Goal: Transaction & Acquisition: Purchase product/service

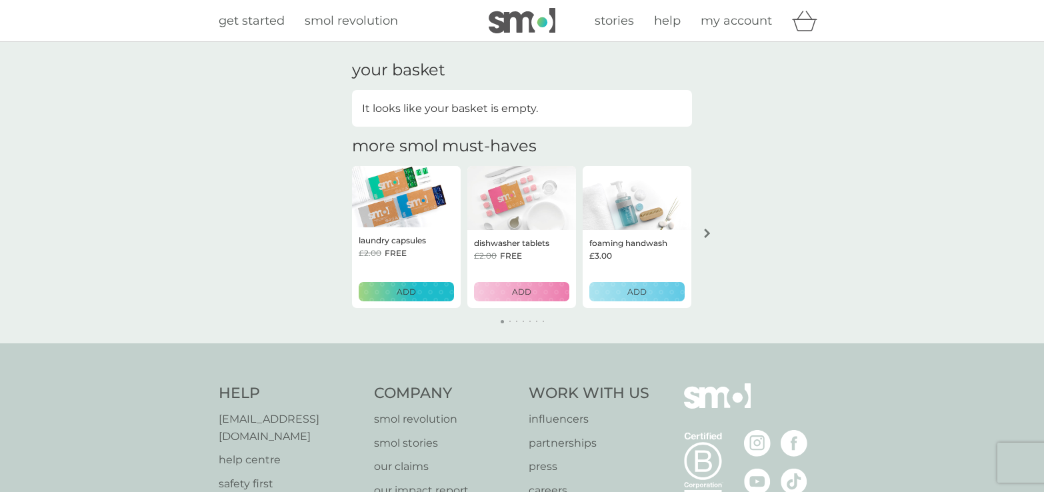
click at [354, 19] on span "smol revolution" at bounding box center [351, 20] width 93 height 15
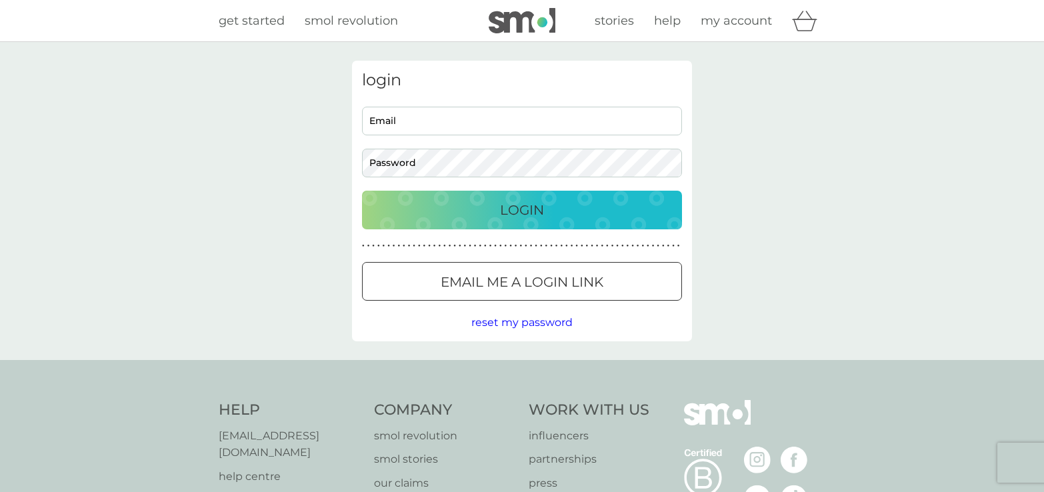
click at [449, 119] on input "Email" at bounding box center [522, 121] width 320 height 29
type input "jeninebryantnz@yahoo.co.uk"
click at [526, 207] on p "Login" at bounding box center [522, 209] width 44 height 21
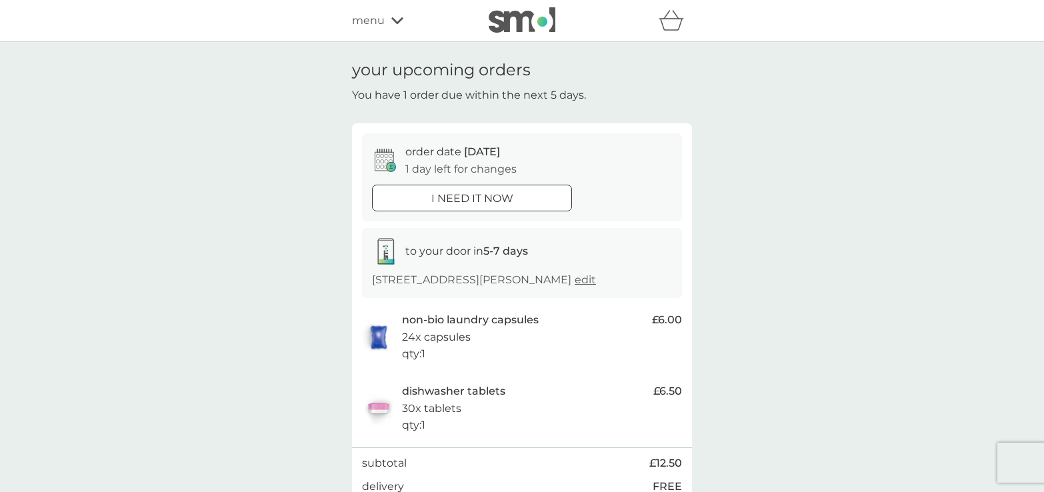
click at [379, 25] on span "menu" at bounding box center [368, 20] width 33 height 17
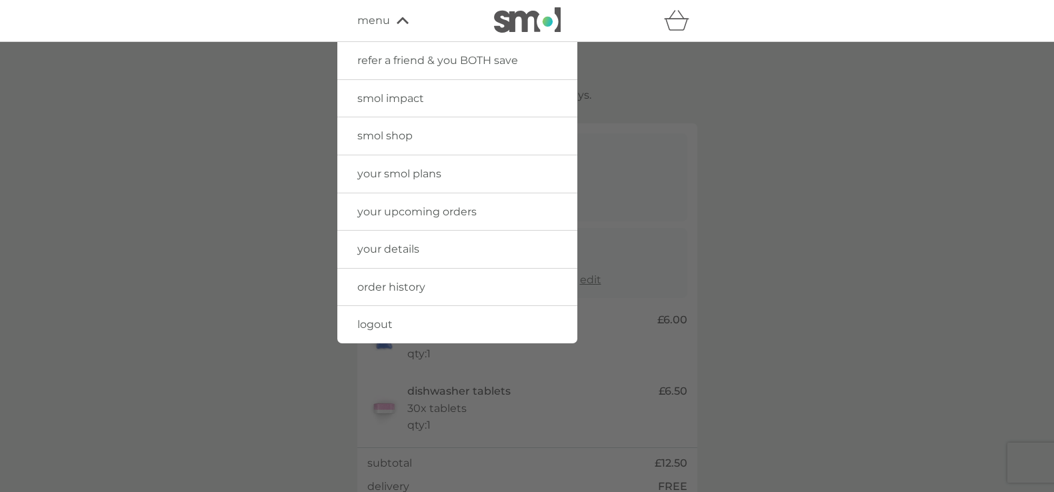
click at [775, 111] on div at bounding box center [527, 288] width 1054 height 492
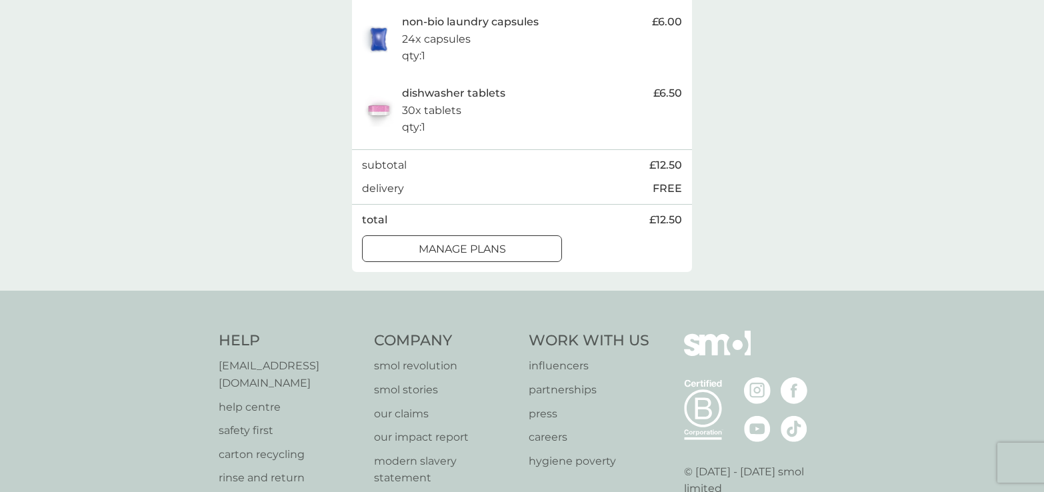
scroll to position [333, 0]
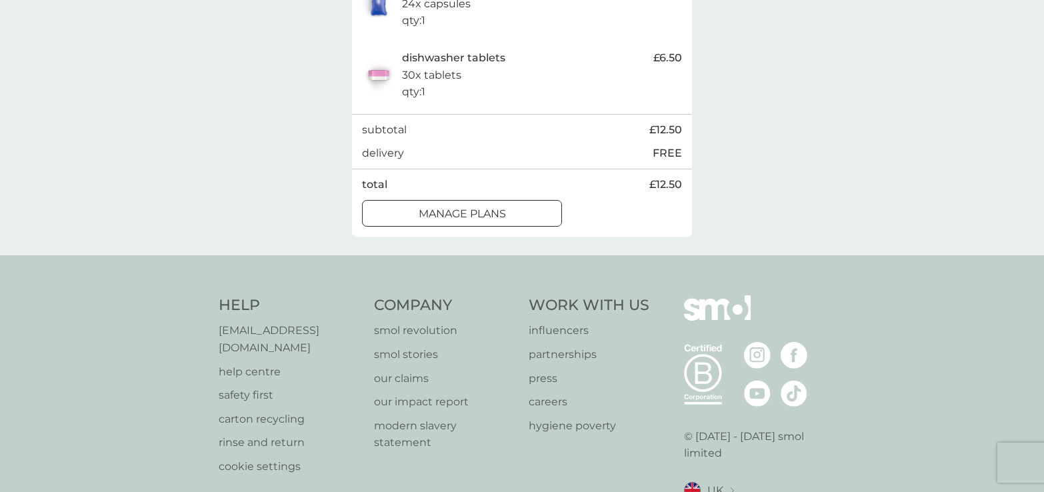
click at [481, 217] on div at bounding box center [462, 214] width 48 height 14
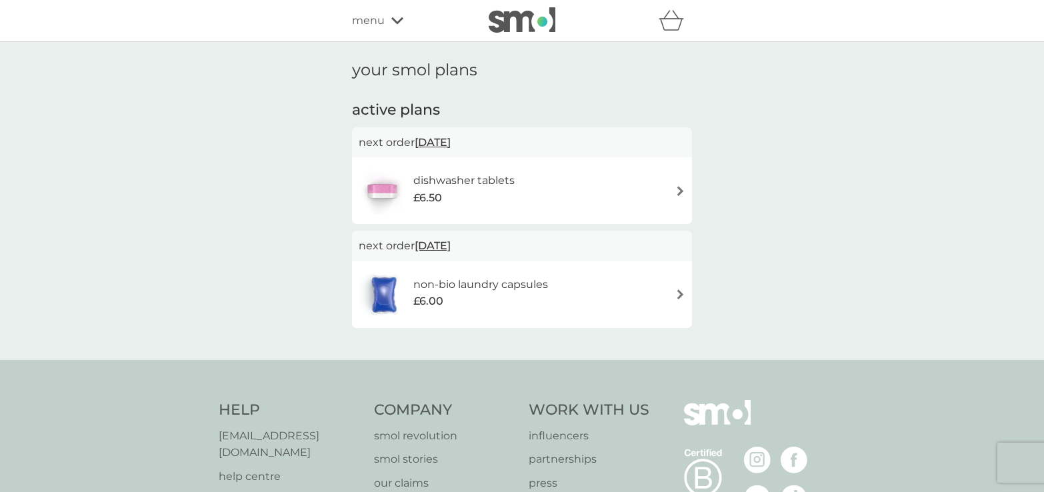
click at [379, 15] on span "menu" at bounding box center [368, 20] width 33 height 17
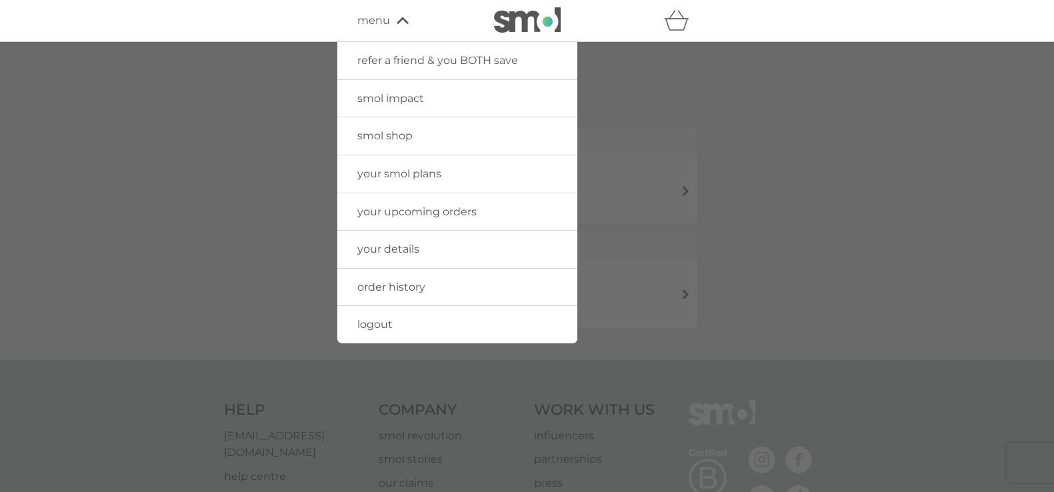
click at [392, 133] on span "smol shop" at bounding box center [384, 135] width 55 height 13
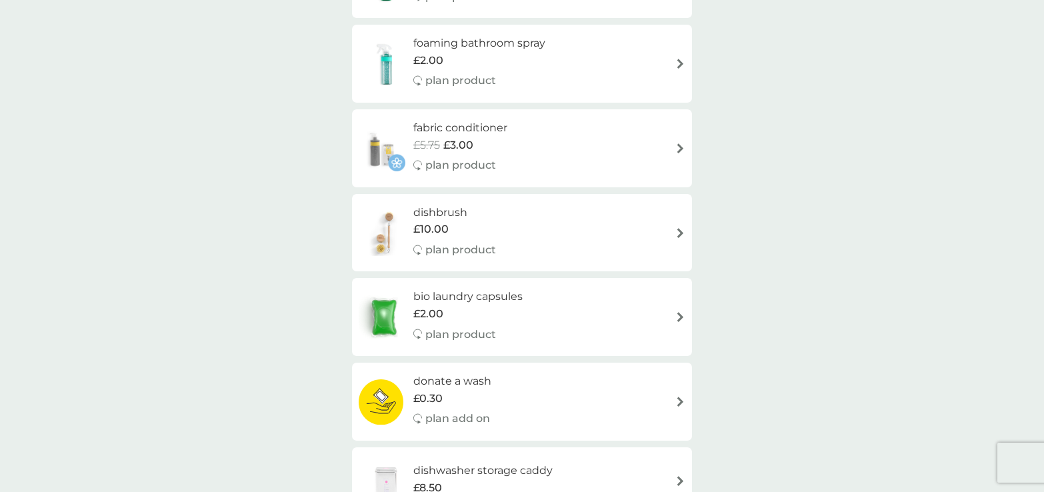
scroll to position [533, 0]
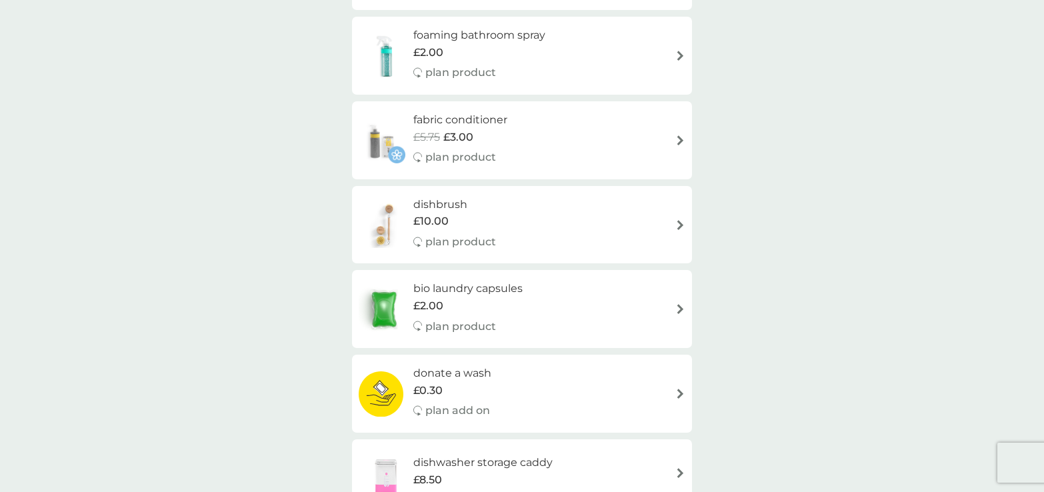
click at [459, 131] on span "£3.00" at bounding box center [458, 137] width 30 height 17
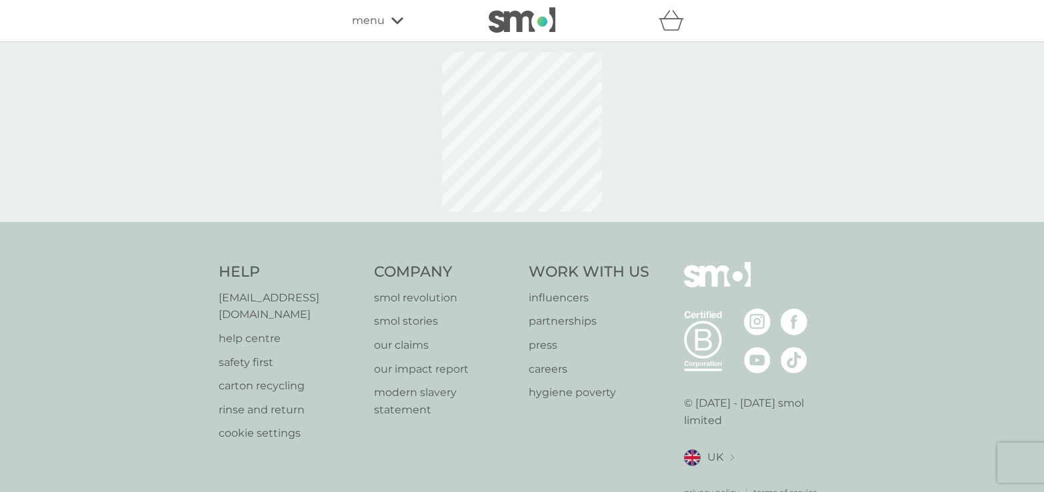
select select "182"
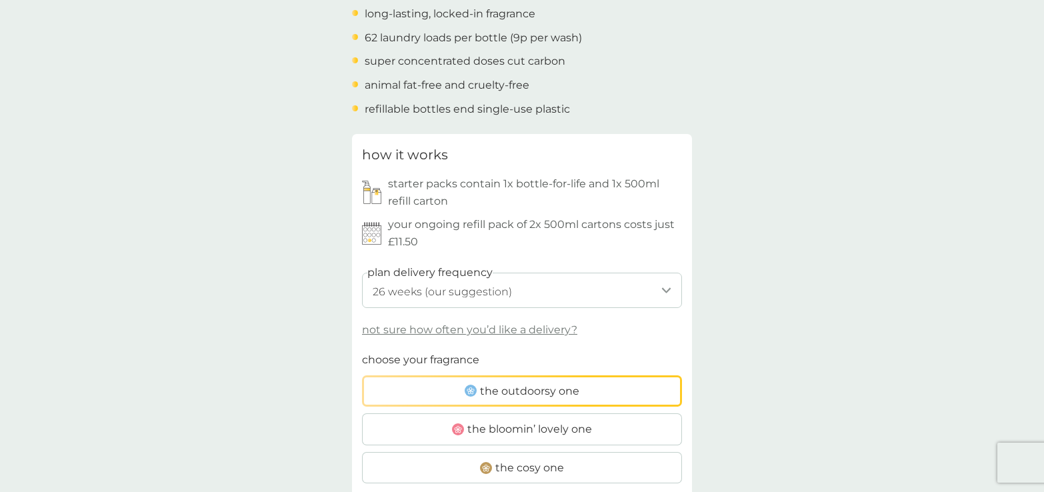
scroll to position [600, 0]
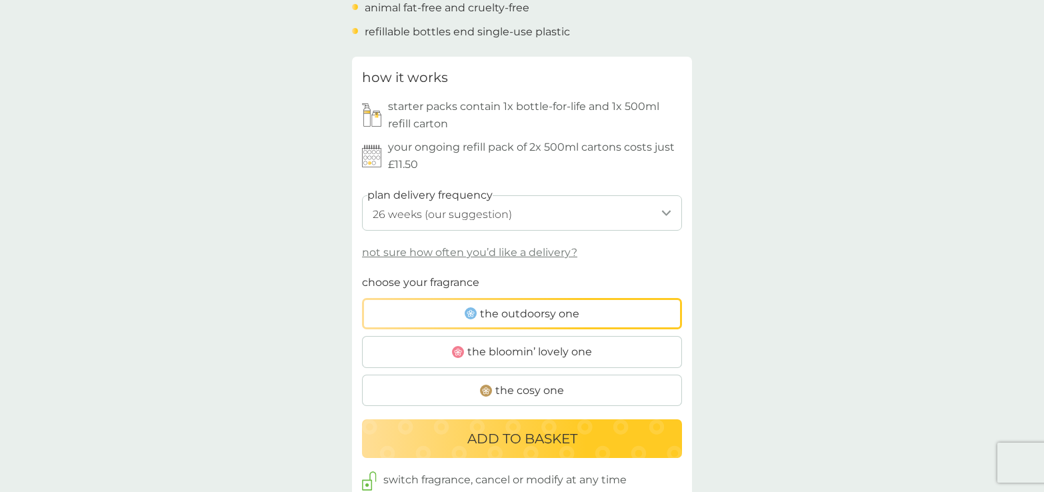
click at [481, 311] on span "the outdoorsy one" at bounding box center [529, 313] width 99 height 17
click at [362, 274] on input "the outdoorsy one" at bounding box center [362, 274] width 0 height 0
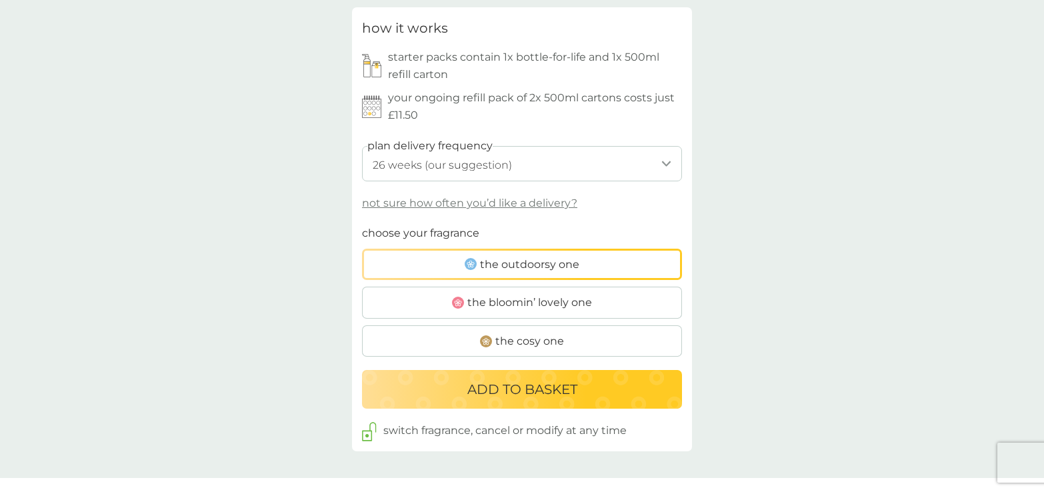
scroll to position [733, 0]
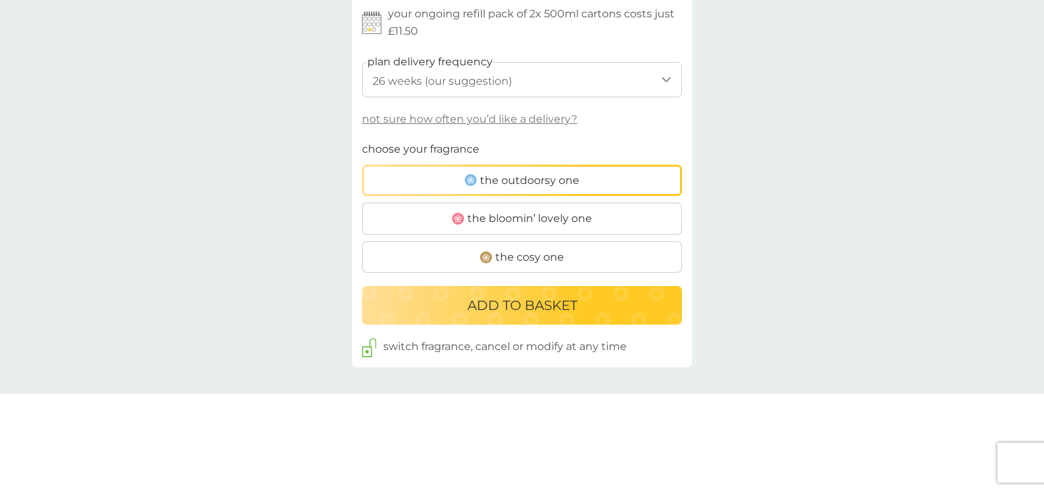
click at [507, 310] on p "ADD TO BASKET" at bounding box center [522, 305] width 110 height 21
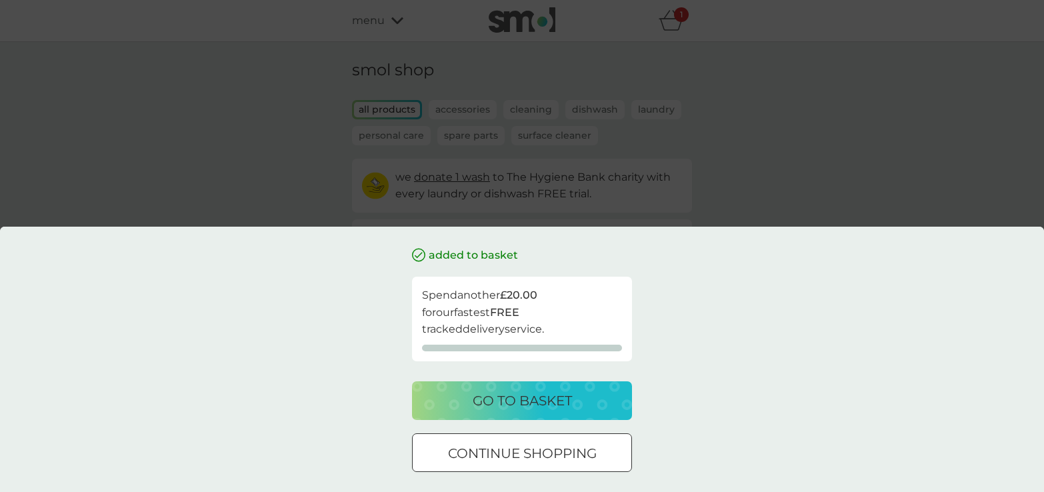
click at [506, 399] on p "go to basket" at bounding box center [522, 400] width 99 height 21
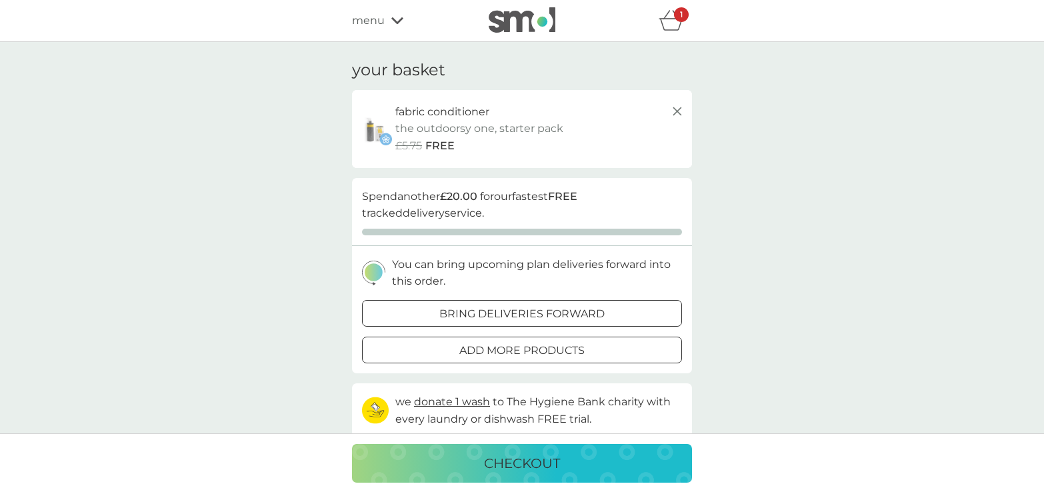
click at [507, 315] on div at bounding box center [522, 314] width 48 height 14
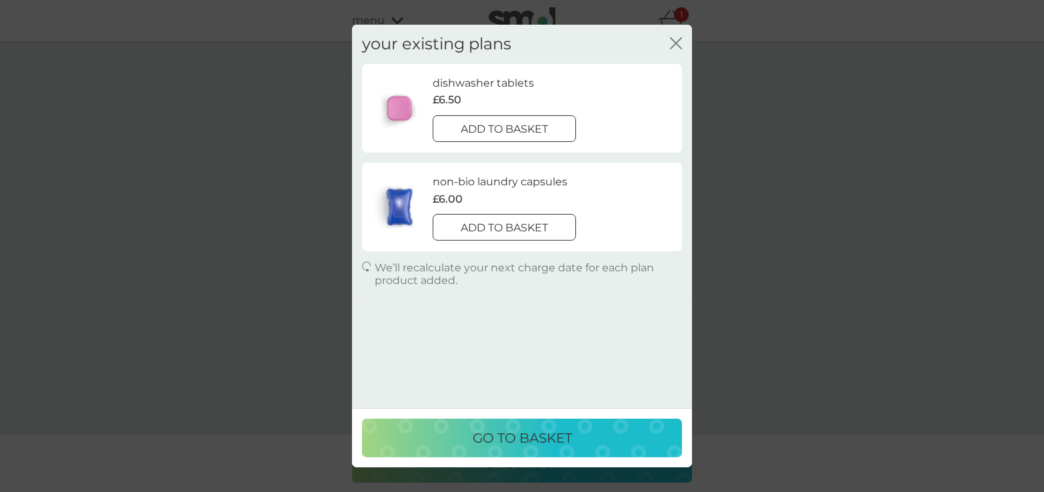
click at [498, 442] on p "go to basket" at bounding box center [522, 437] width 99 height 21
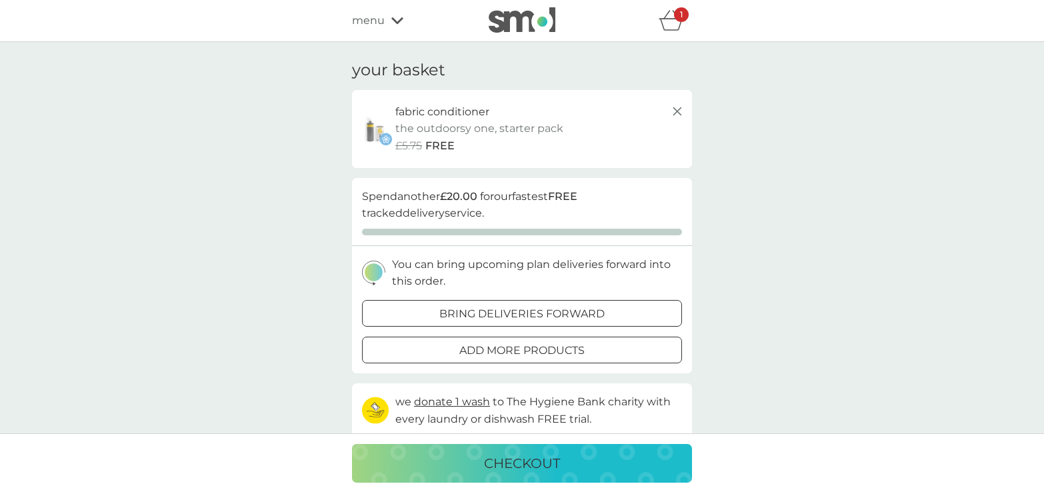
click at [508, 315] on div at bounding box center [522, 314] width 48 height 14
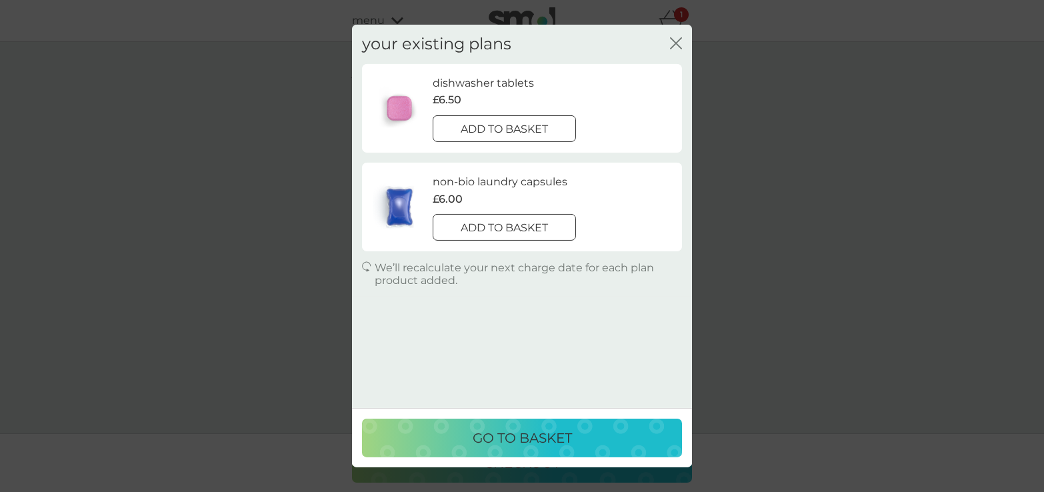
click at [533, 129] on p "add to basket" at bounding box center [504, 129] width 87 height 17
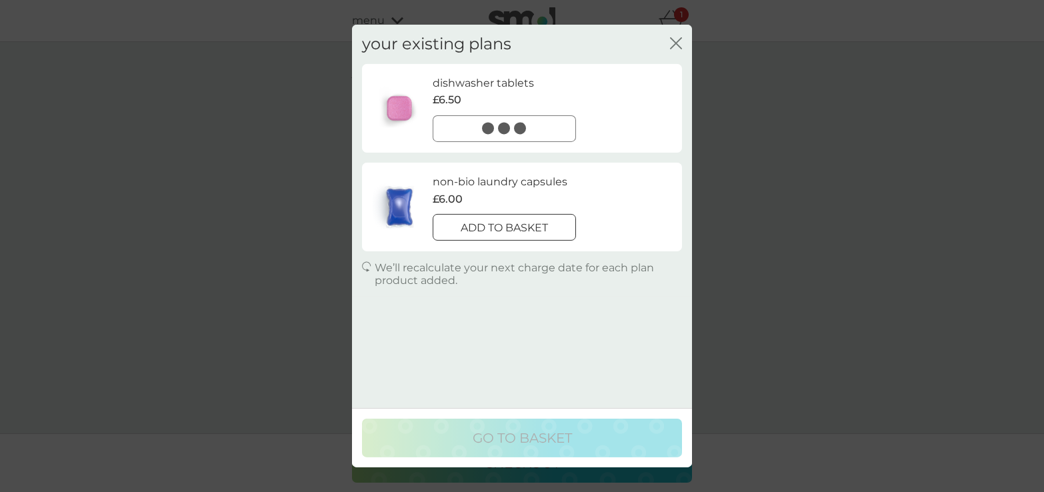
click at [499, 231] on div at bounding box center [504, 228] width 48 height 14
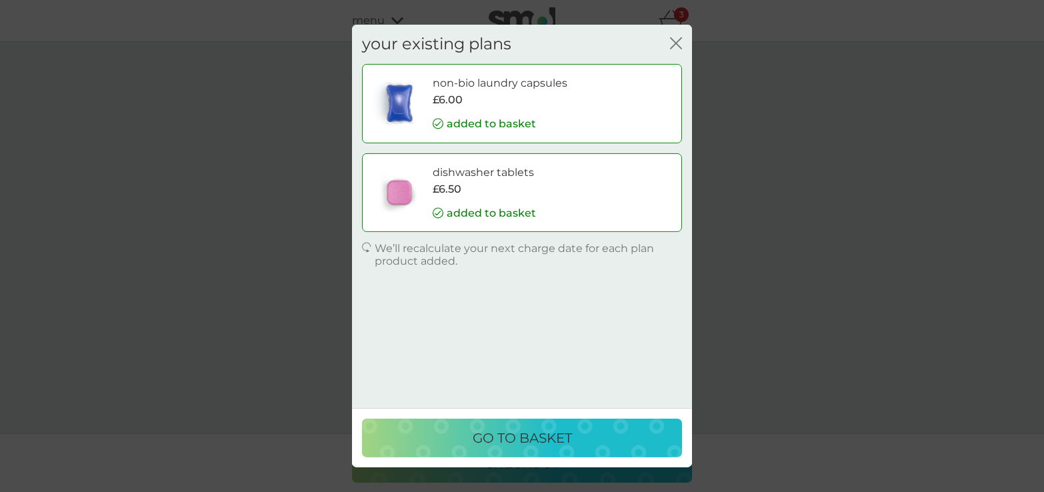
click at [522, 437] on p "go to basket" at bounding box center [522, 437] width 99 height 21
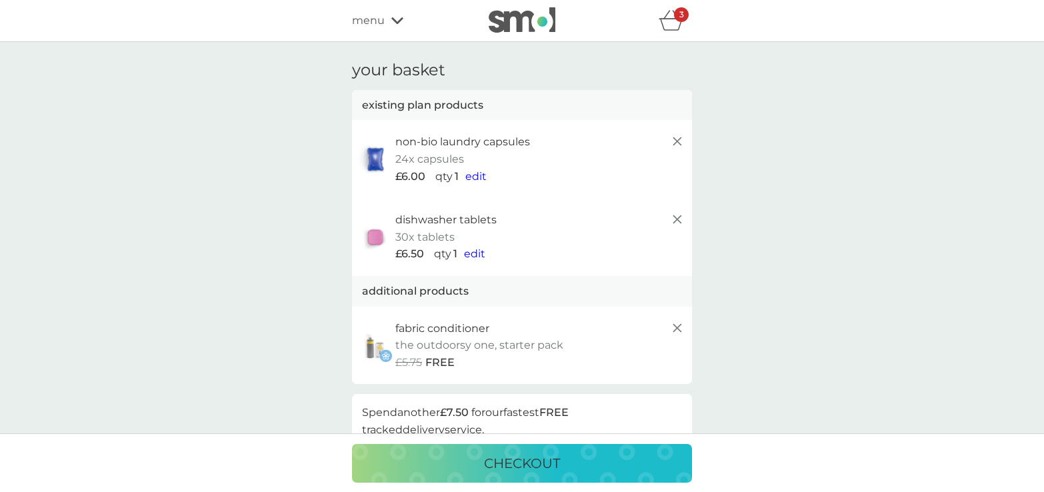
click at [477, 178] on span "edit" at bounding box center [475, 176] width 21 height 13
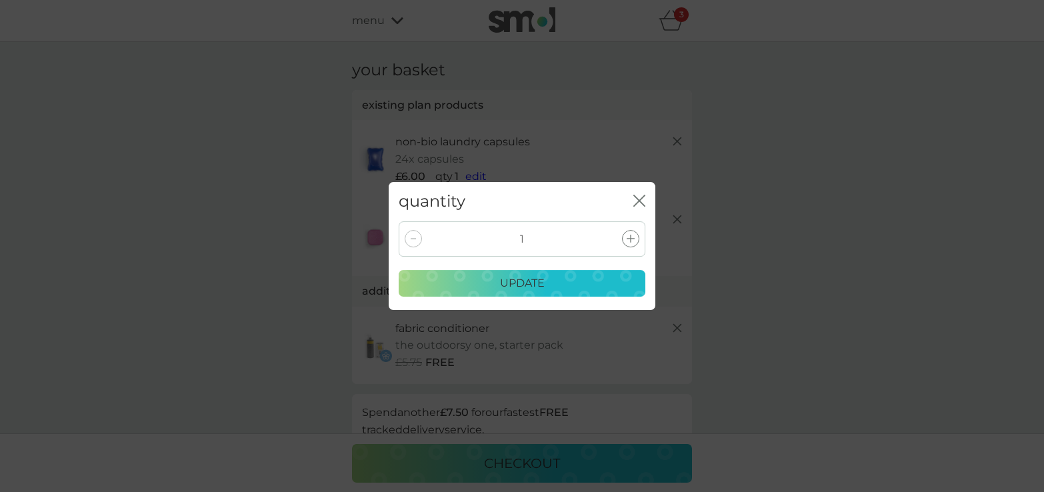
click at [640, 202] on icon "close" at bounding box center [641, 200] width 5 height 11
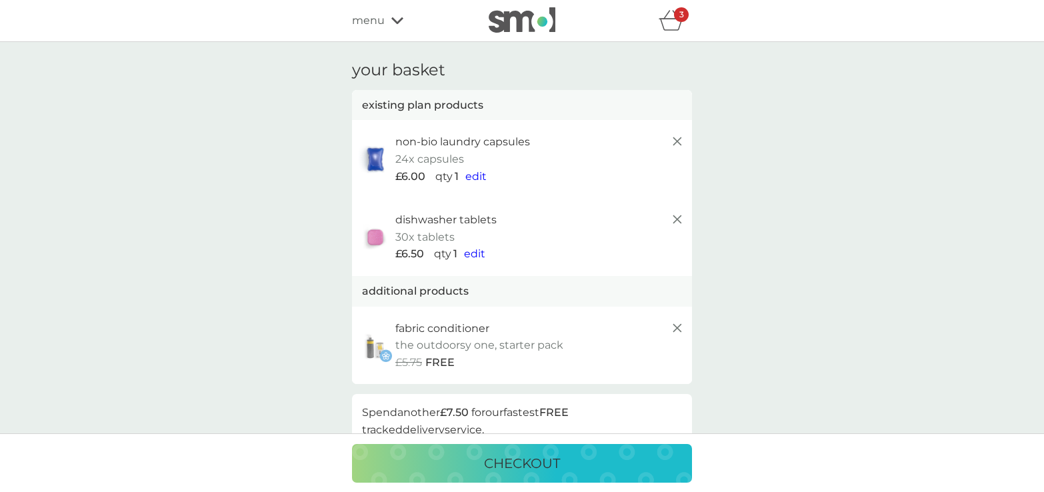
click at [536, 459] on p "checkout" at bounding box center [522, 463] width 76 height 21
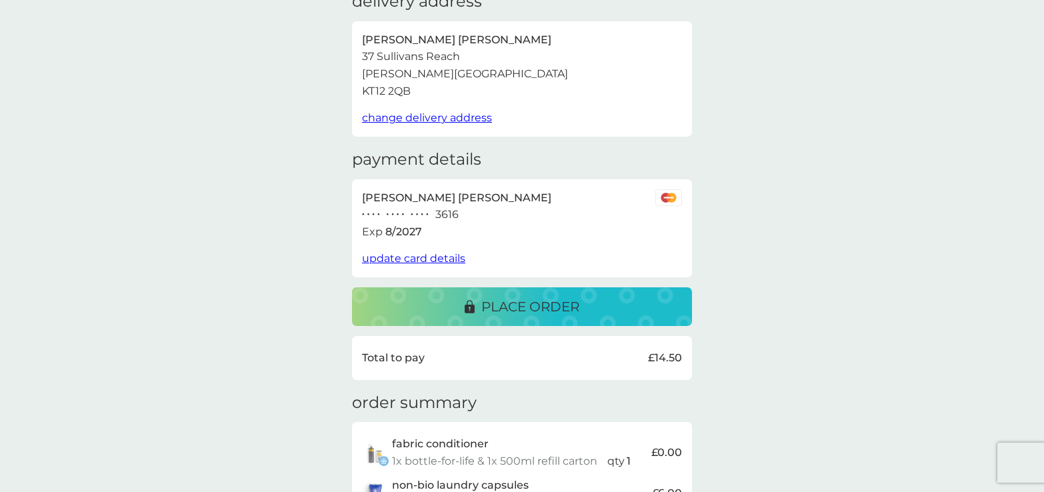
scroll to position [67, 0]
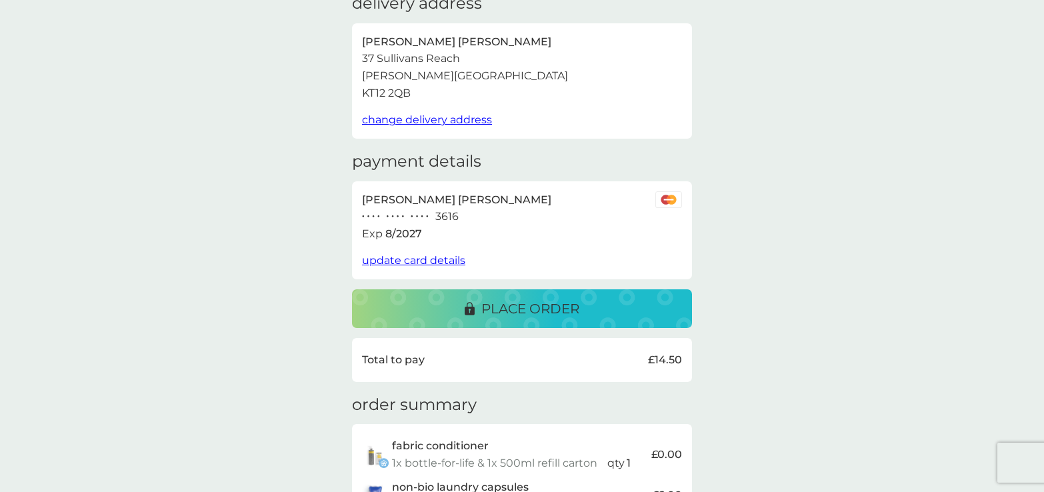
click at [523, 309] on p "place order" at bounding box center [530, 308] width 98 height 21
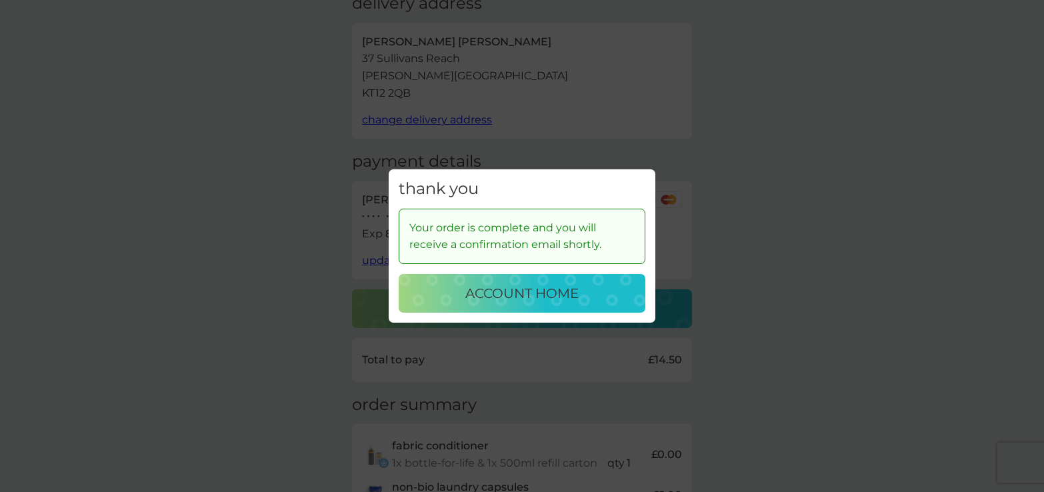
click at [509, 295] on p "account home" at bounding box center [521, 293] width 113 height 21
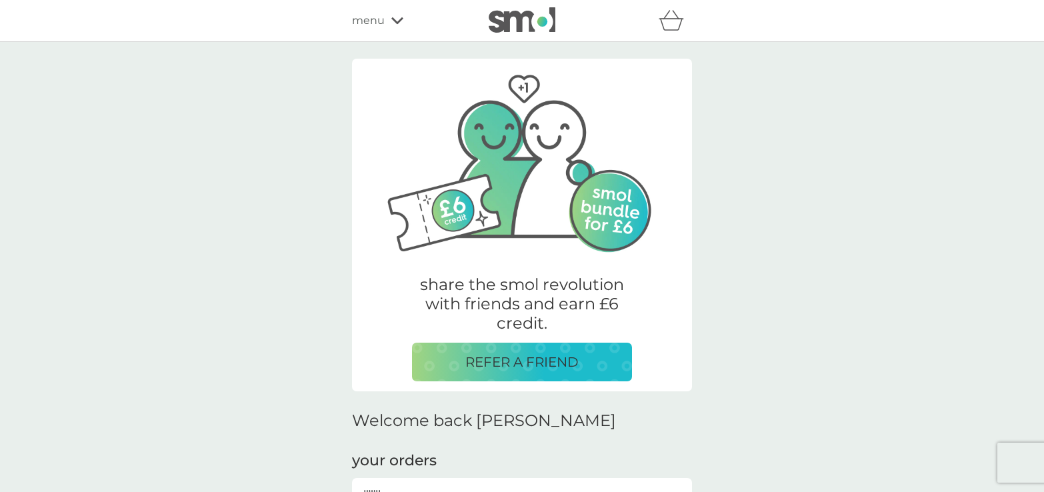
click at [674, 23] on icon "basket" at bounding box center [671, 20] width 25 height 21
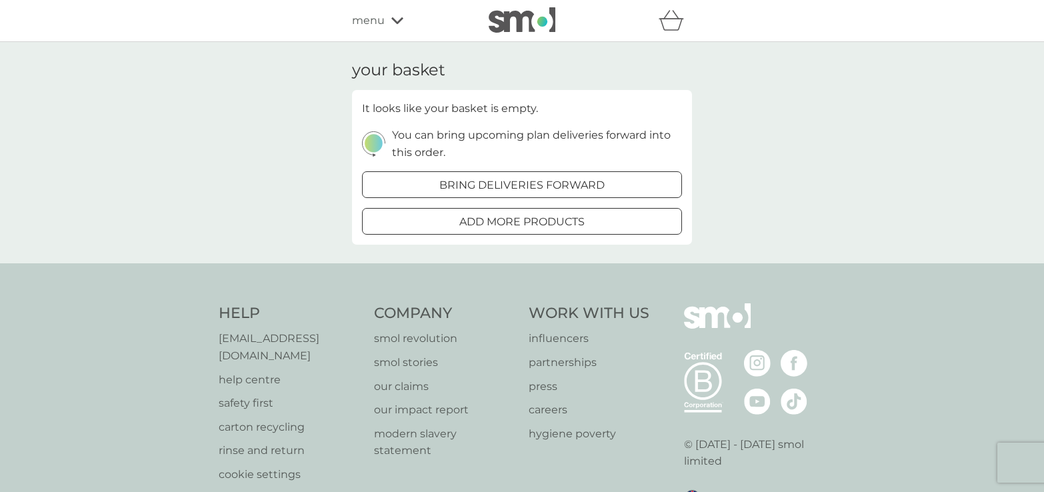
click at [393, 22] on icon at bounding box center [397, 21] width 12 height 8
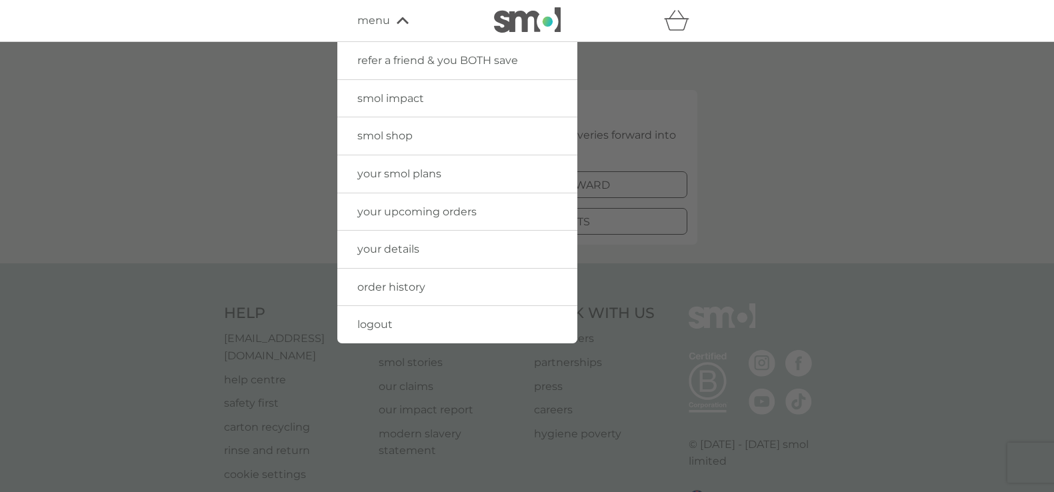
click at [375, 327] on span "logout" at bounding box center [374, 324] width 35 height 13
